Goal: Task Accomplishment & Management: Use online tool/utility

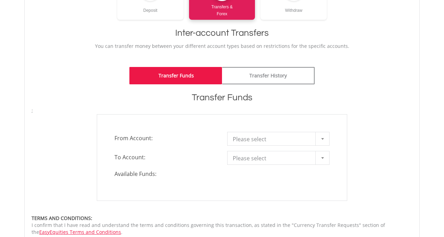
scroll to position [150, 0]
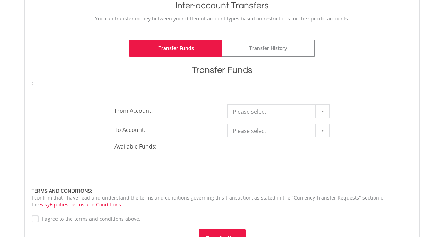
click at [284, 110] on span "Please select" at bounding box center [273, 112] width 81 height 14
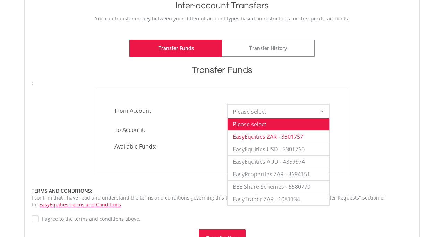
click at [271, 135] on li "EasyEquities ZAR - 3301757" at bounding box center [278, 136] width 102 height 12
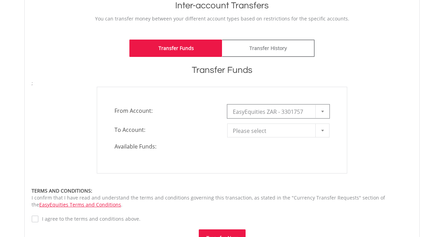
click at [270, 129] on span "Please select" at bounding box center [273, 131] width 81 height 14
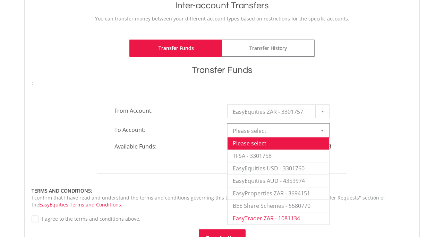
click at [260, 217] on li "EasyTrader ZAR - 1081134" at bounding box center [278, 218] width 102 height 12
type input "*"
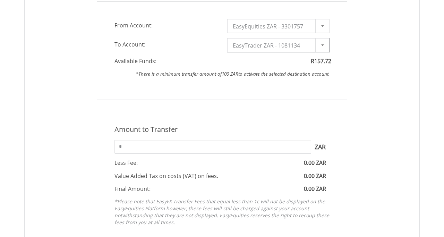
scroll to position [238, 0]
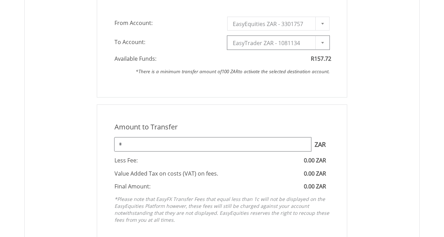
click at [187, 149] on input "*" at bounding box center [212, 144] width 197 height 14
type input "***"
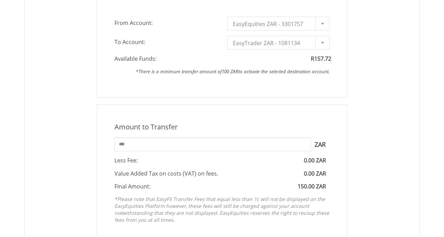
click at [245, 124] on div "Amount to Transfer" at bounding box center [221, 127] width 225 height 10
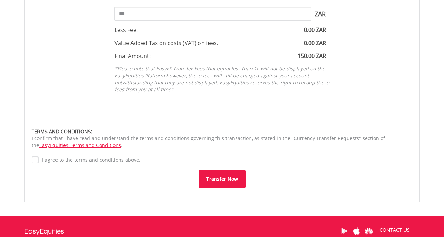
scroll to position [382, 0]
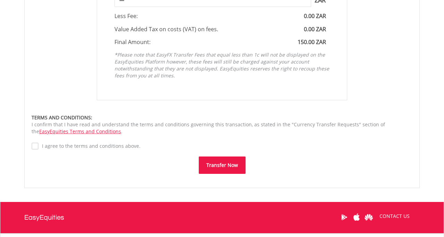
click at [216, 166] on button "Transfer Now" at bounding box center [222, 164] width 47 height 17
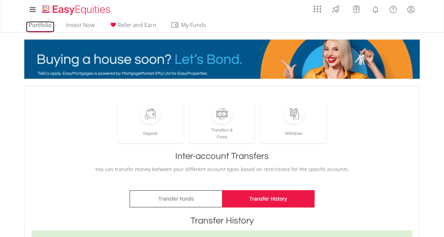
click at [44, 23] on link "Portfolio" at bounding box center [40, 26] width 28 height 11
